Goal: Check status: Check status

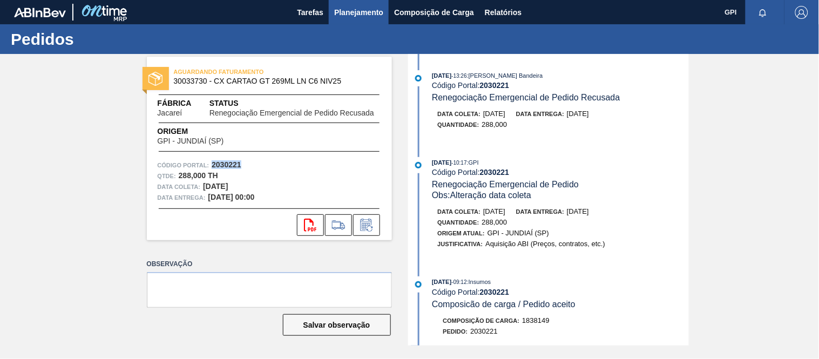
click at [375, 10] on span "Planejamento" at bounding box center [358, 12] width 49 height 13
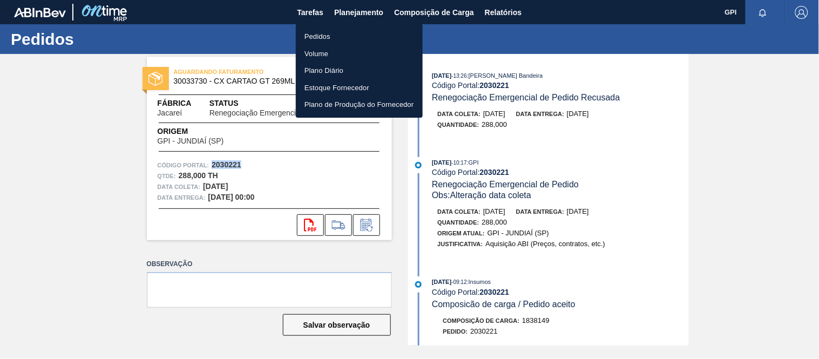
click at [335, 36] on li "Pedidos" at bounding box center [359, 36] width 127 height 17
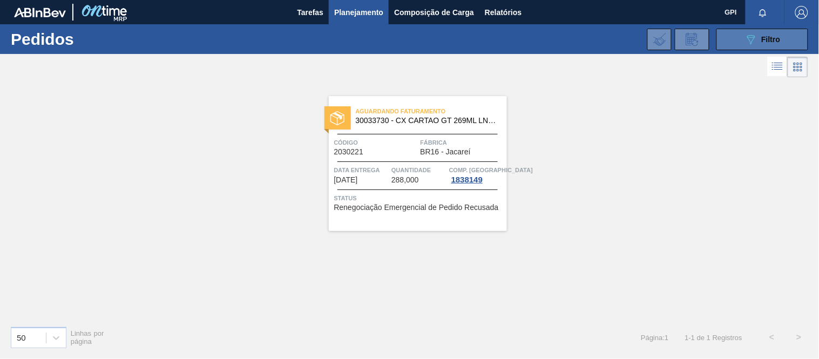
click at [749, 41] on icon "089F7B8B-B2A5-4AFE-B5C0-19BA573D28AC" at bounding box center [751, 39] width 13 height 13
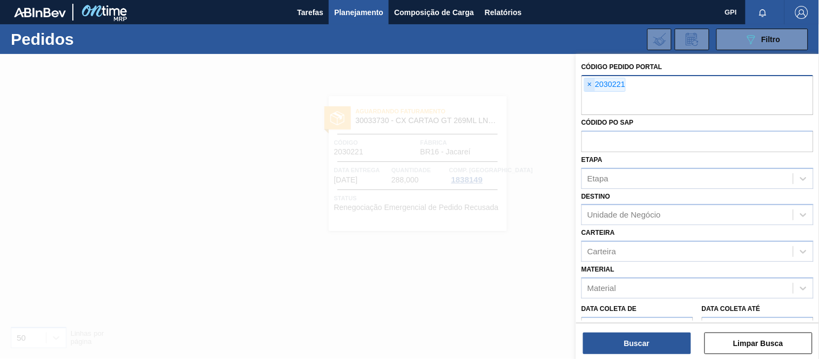
click at [590, 88] on span "×" at bounding box center [590, 84] width 10 height 13
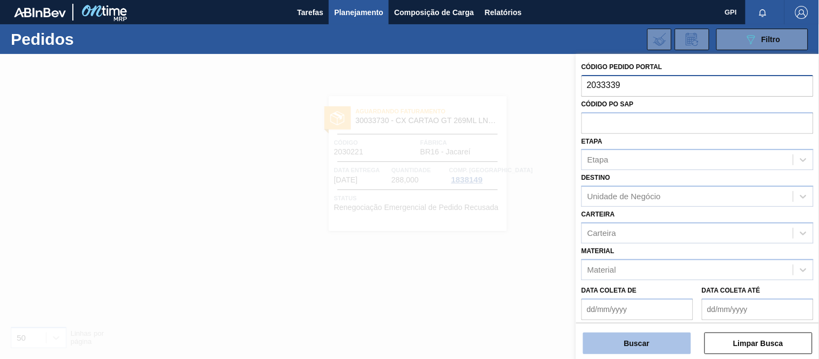
type input "2033339"
click at [659, 336] on button "Buscar" at bounding box center [637, 344] width 108 height 22
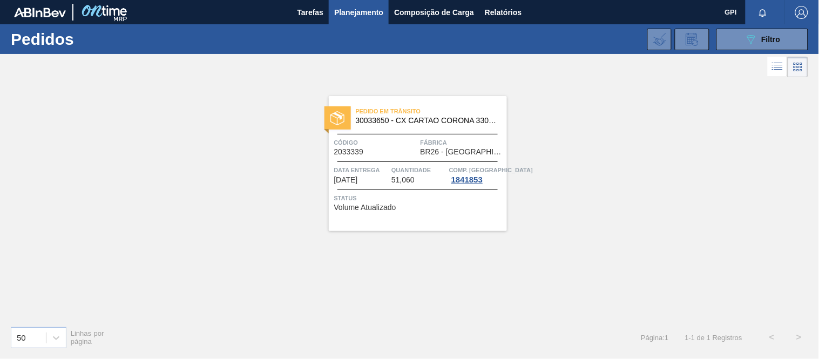
click at [412, 153] on div "Código 2033339" at bounding box center [376, 146] width 84 height 19
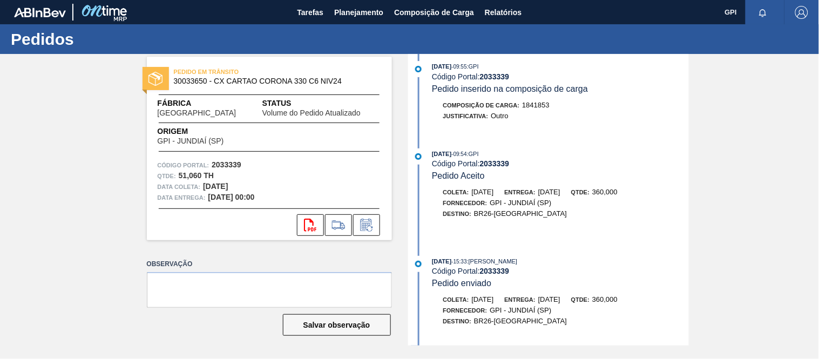
scroll to position [601, 0]
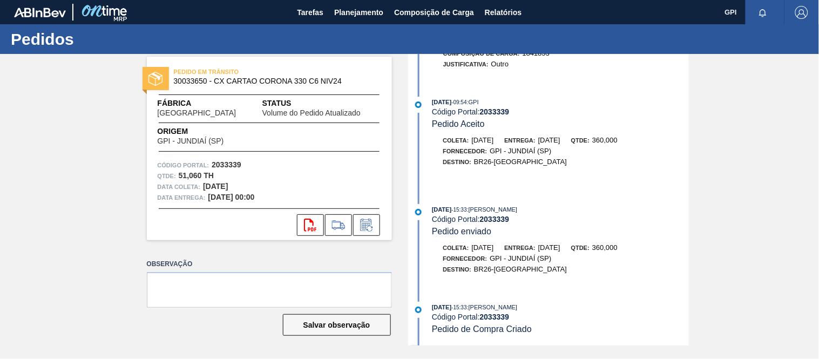
click at [224, 160] on div "Código Portal: 2033339" at bounding box center [270, 165] width 224 height 11
copy strong "2033339"
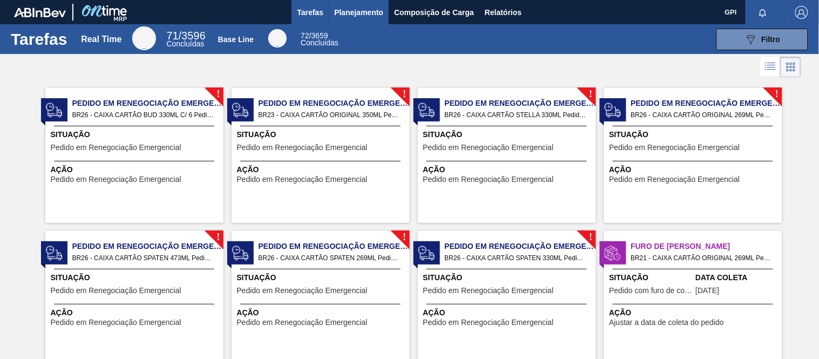
click at [360, 4] on button "Planejamento" at bounding box center [359, 12] width 60 height 24
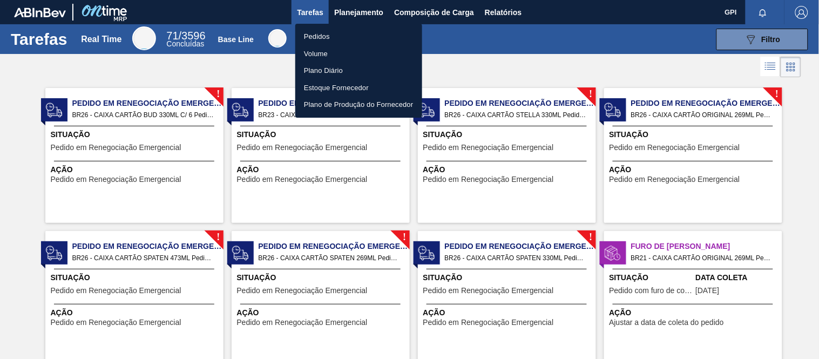
click at [329, 32] on li "Pedidos" at bounding box center [358, 36] width 127 height 17
